Goal: Task Accomplishment & Management: Manage account settings

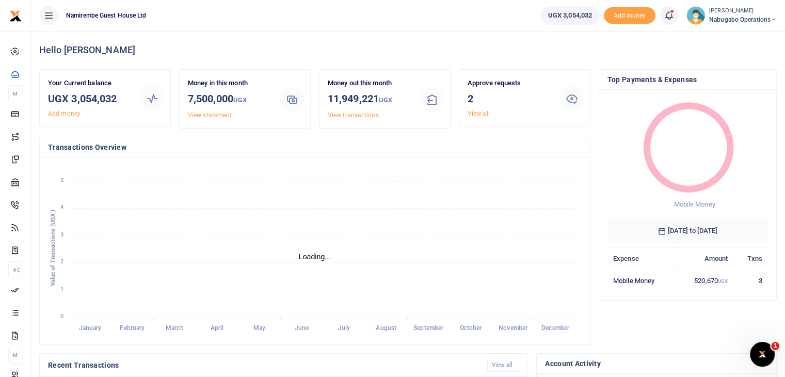
scroll to position [8, 8]
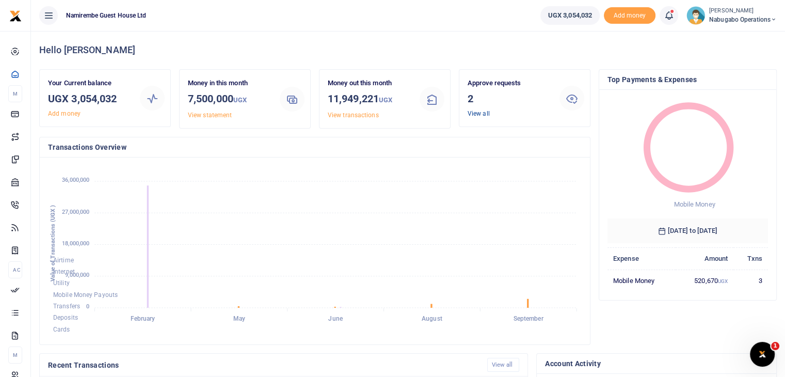
click at [481, 112] on link "View all" at bounding box center [479, 113] width 22 height 7
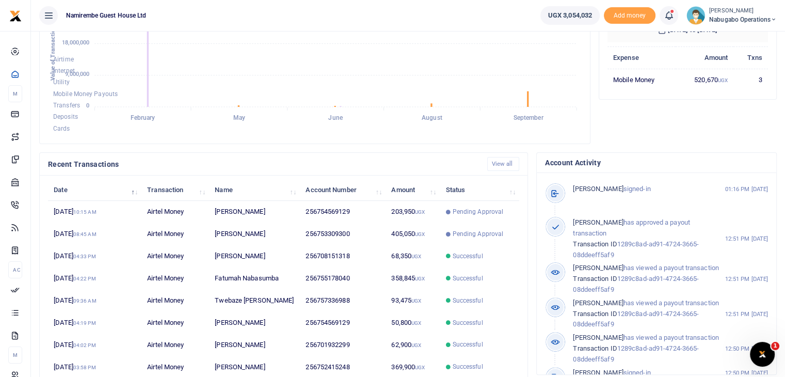
scroll to position [207, 0]
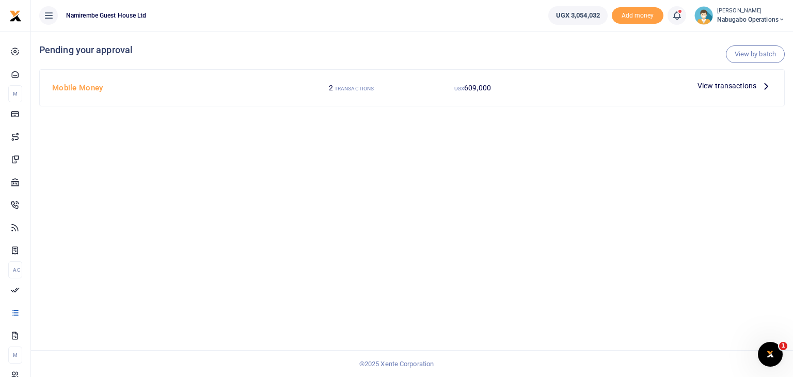
click at [742, 85] on span "View transactions" at bounding box center [727, 85] width 59 height 11
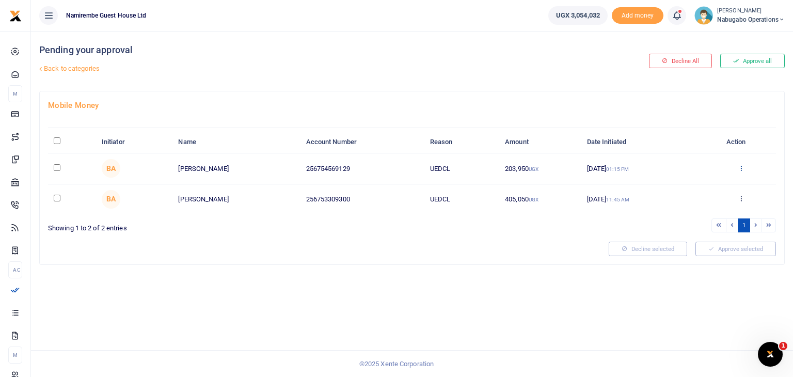
click at [741, 169] on icon at bounding box center [741, 167] width 7 height 7
click at [699, 182] on link "Approve" at bounding box center [703, 185] width 82 height 14
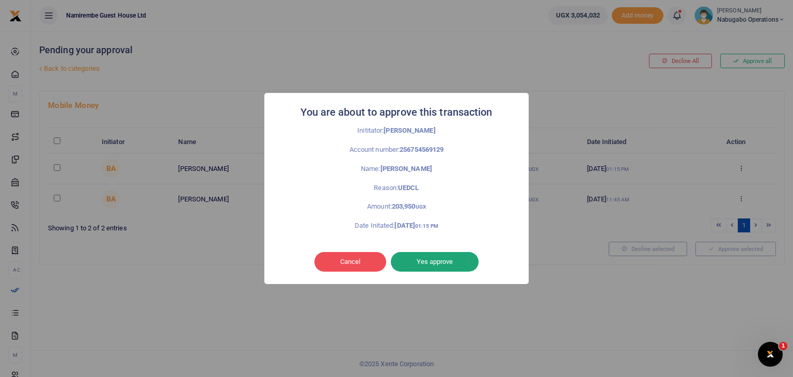
click at [449, 259] on button "Yes approve" at bounding box center [435, 262] width 88 height 20
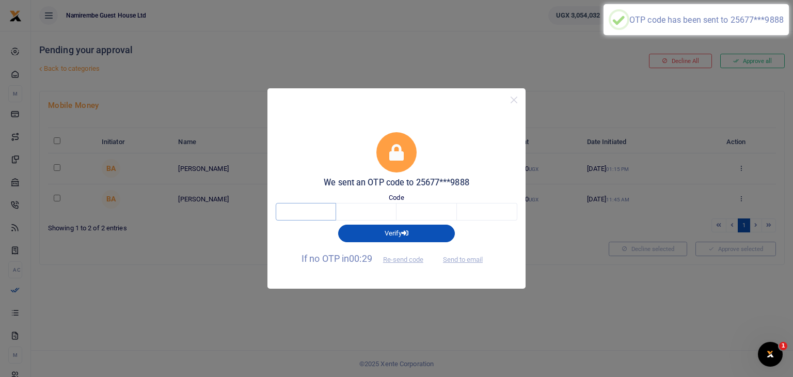
click at [323, 214] on input "text" at bounding box center [306, 212] width 60 height 18
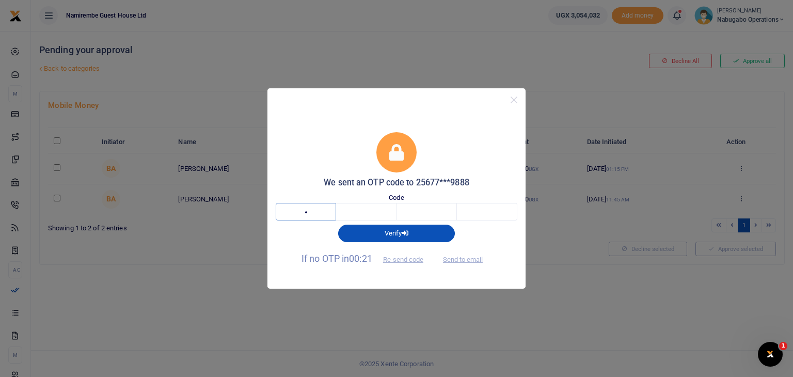
type input "4"
type input "0"
type input "5"
type input "6"
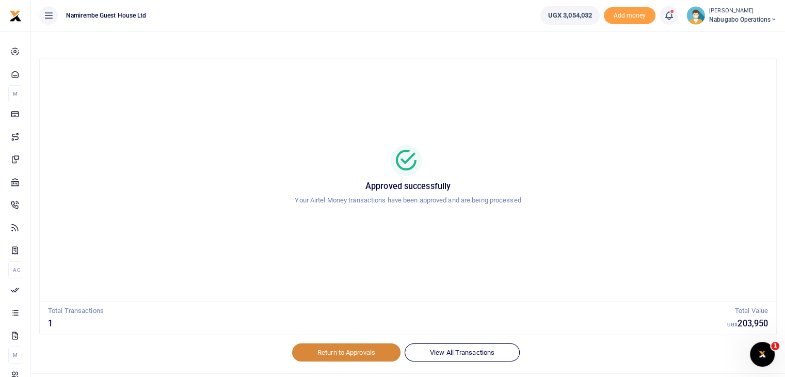
click at [367, 351] on link "Return to Approvals" at bounding box center [346, 352] width 108 height 18
click at [339, 351] on link "Return to Approvals" at bounding box center [346, 352] width 108 height 18
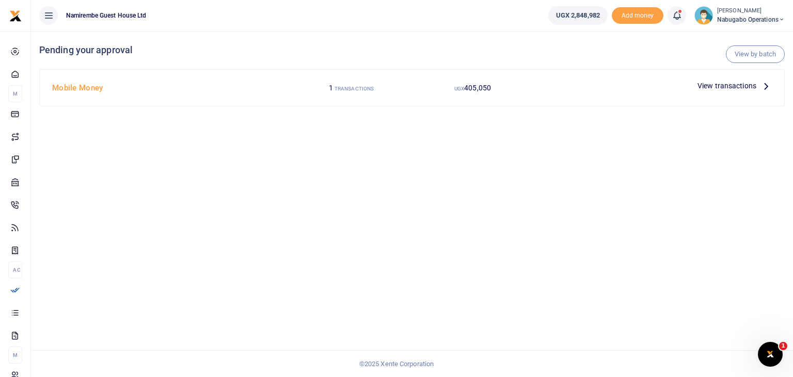
click at [746, 84] on span "View transactions" at bounding box center [727, 85] width 59 height 11
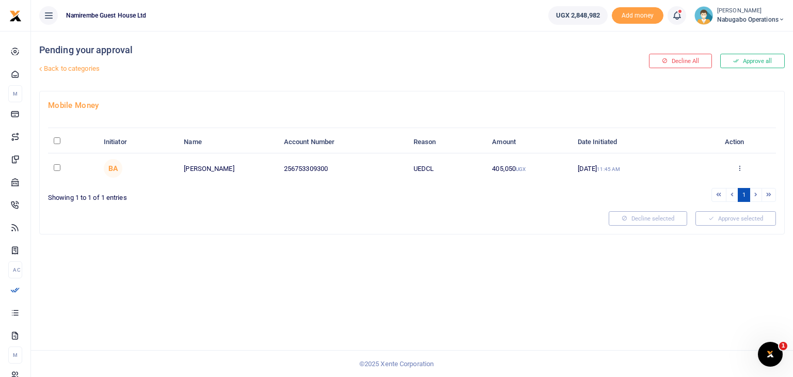
click at [59, 167] on input "checkbox" at bounding box center [57, 167] width 7 height 7
checkbox input "true"
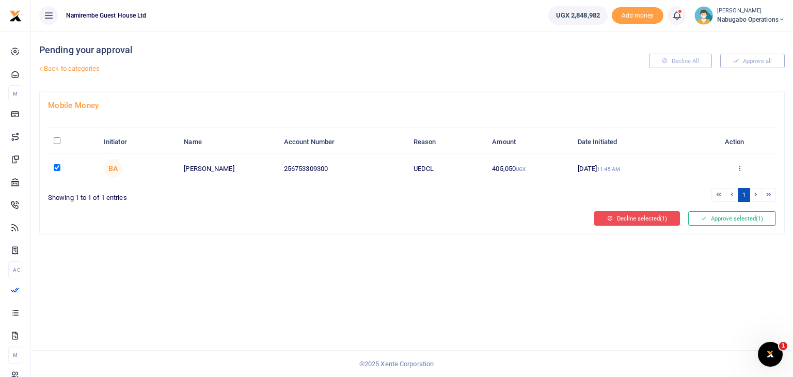
click at [653, 217] on button "Decline selected (1)" at bounding box center [637, 218] width 86 height 14
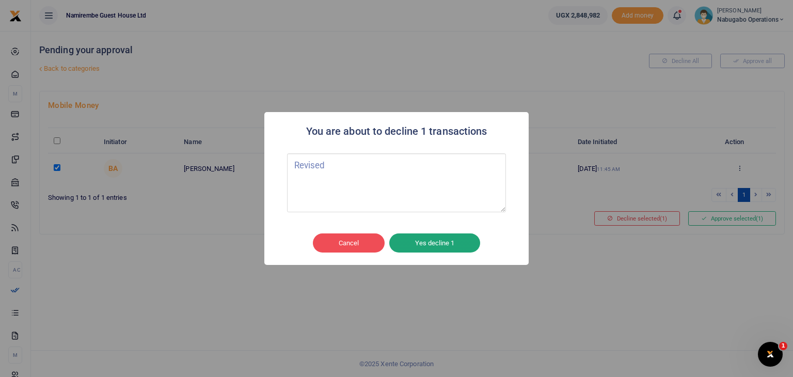
type textarea "Revised"
click at [460, 246] on button "Yes decline 1" at bounding box center [434, 243] width 91 height 20
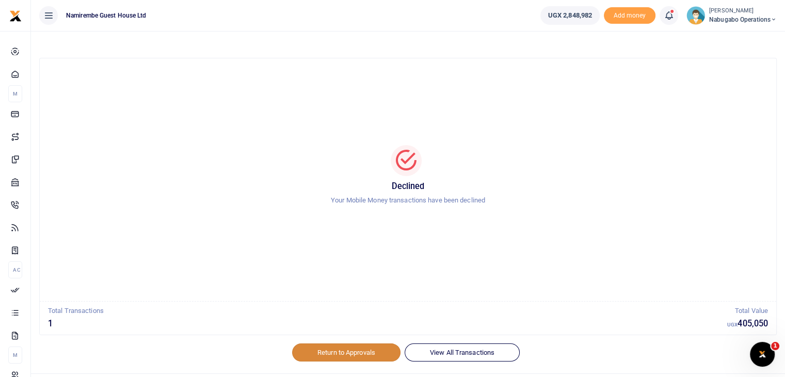
click at [334, 353] on link "Return to Approvals" at bounding box center [346, 352] width 108 height 18
